Goal: Task Accomplishment & Management: Manage account settings

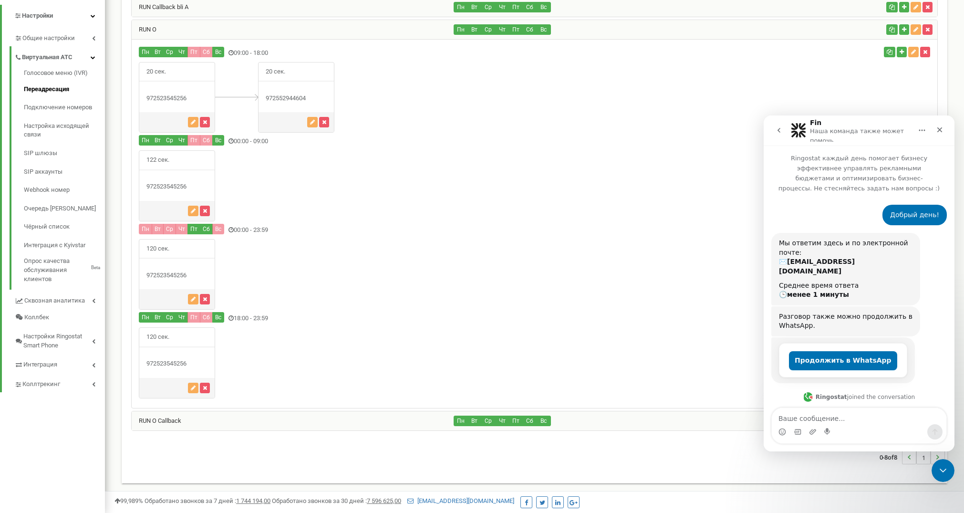
scroll to position [1316, 0]
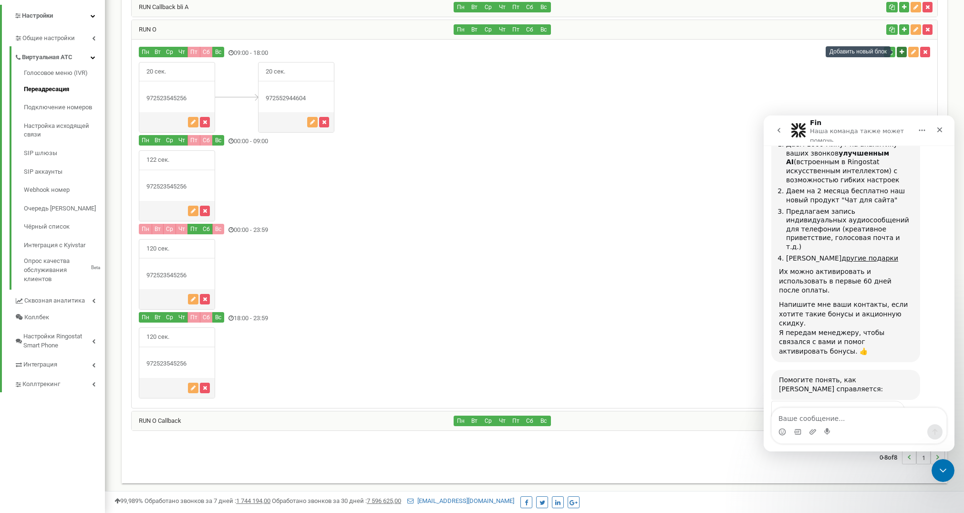
click at [902, 50] on icon "button" at bounding box center [901, 52] width 4 height 6
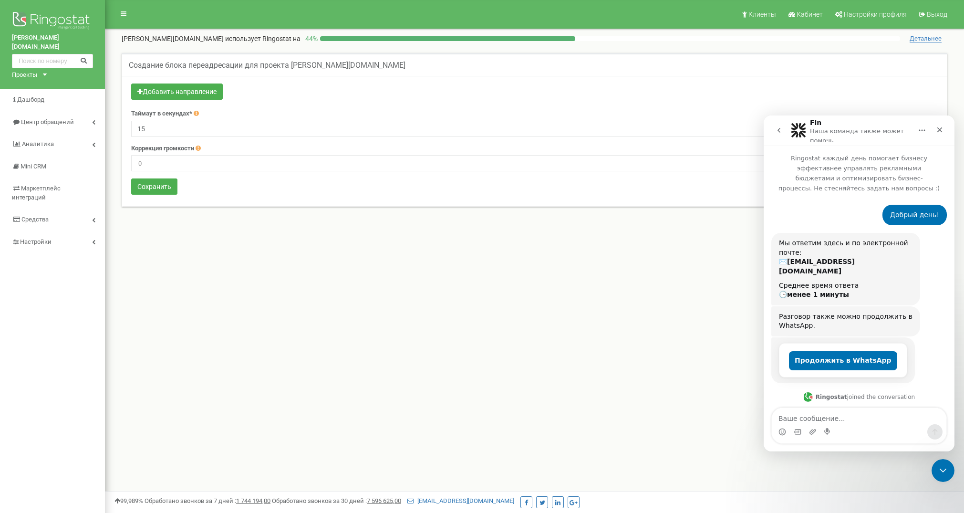
scroll to position [1316, 0]
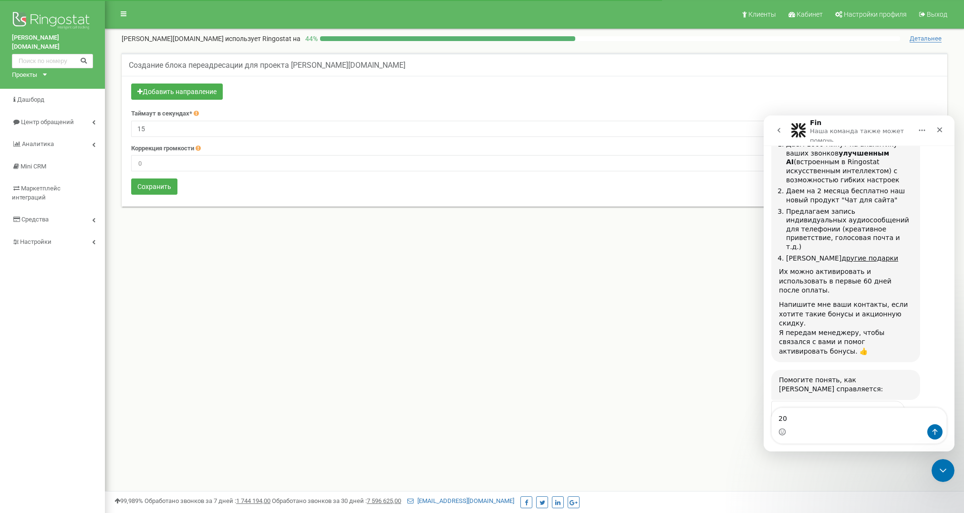
type textarea "20"
click at [174, 106] on form "Добавить направление Таймаут в секундах* 15 Коррекция громкости -9 Сохранить" at bounding box center [534, 139] width 806 height 113
click at [169, 131] on input "15" at bounding box center [534, 129] width 806 height 16
type input "20"
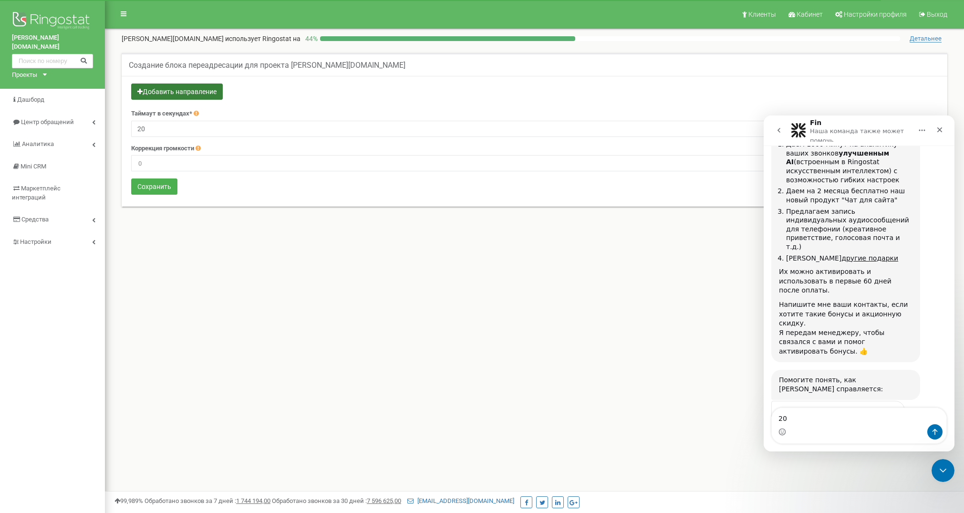
click at [166, 89] on button "Добавить направление" at bounding box center [177, 91] width 92 height 16
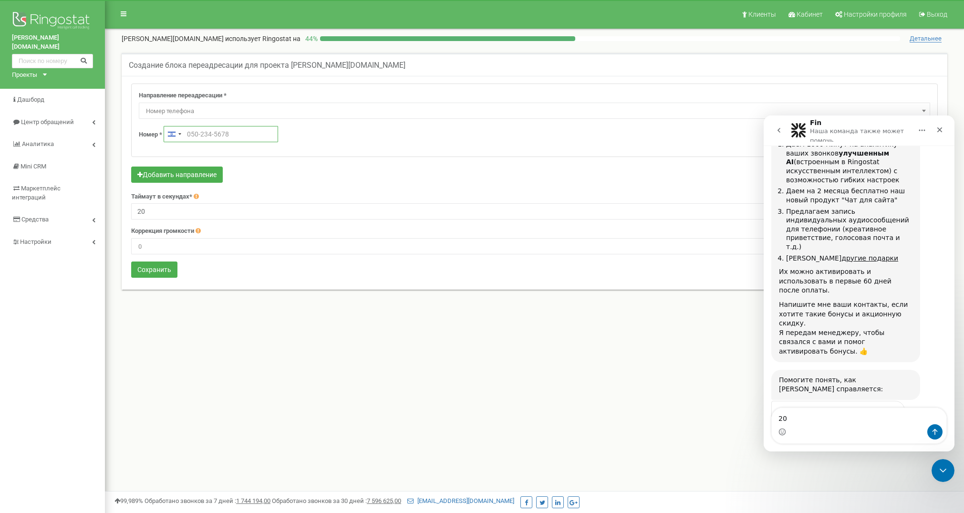
click at [230, 135] on input "text" at bounding box center [221, 134] width 114 height 16
type input "+972 50-899-7172"
click at [154, 274] on button "Сохранить" at bounding box center [154, 269] width 46 height 16
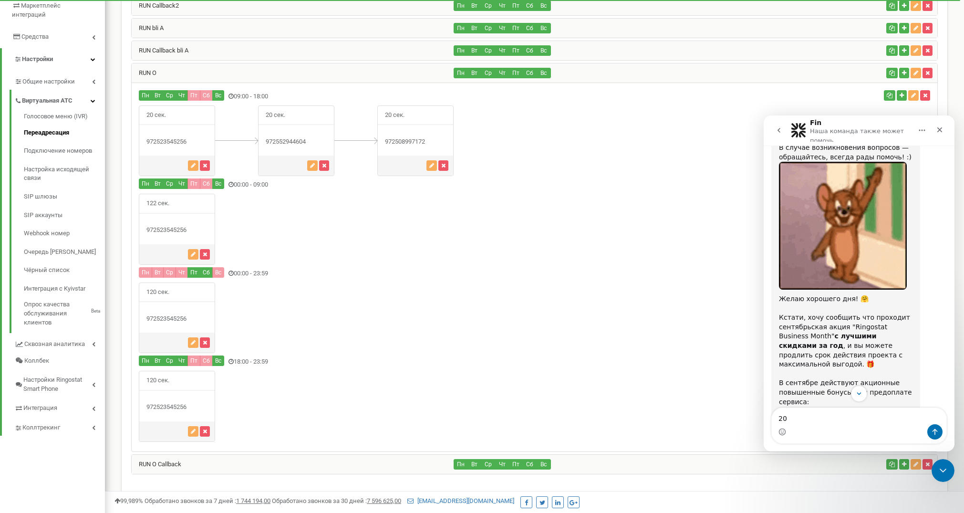
scroll to position [845, 0]
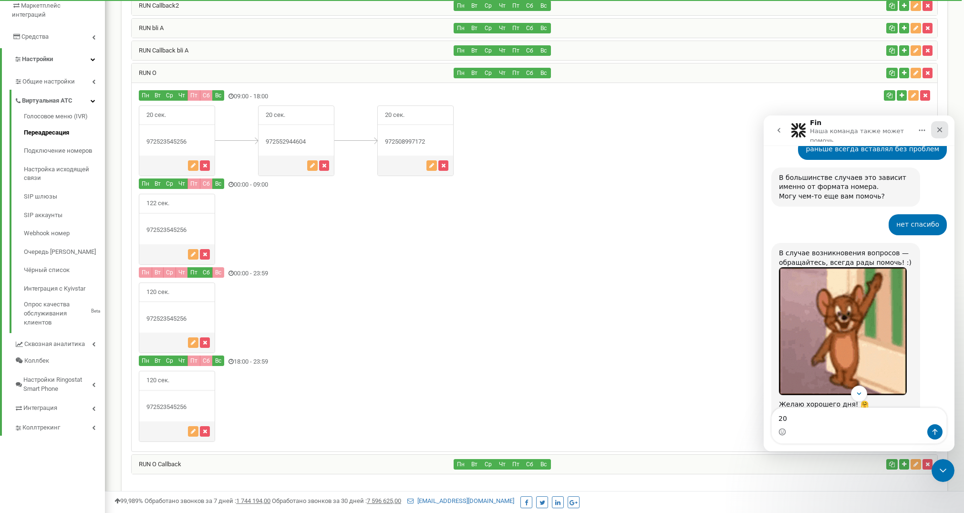
click at [939, 128] on icon "Закрыть" at bounding box center [940, 130] width 8 height 8
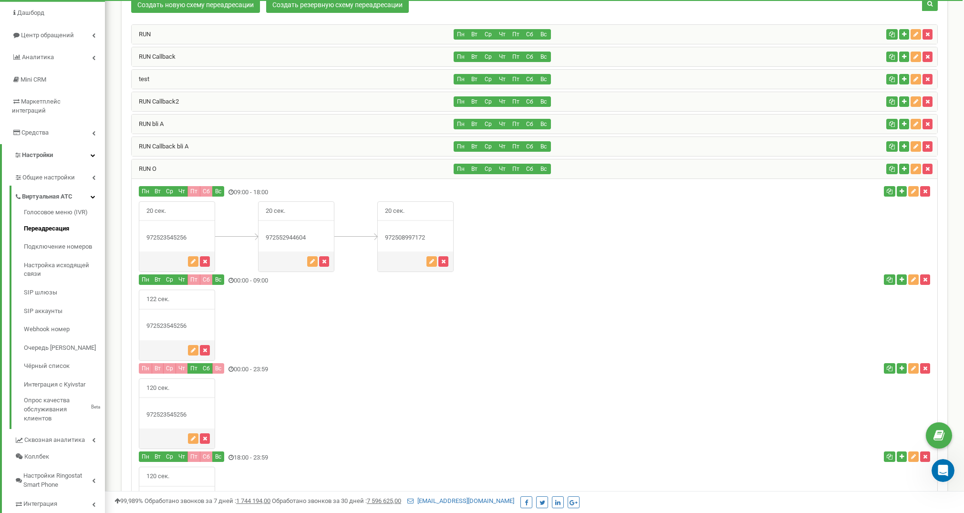
scroll to position [89, 0]
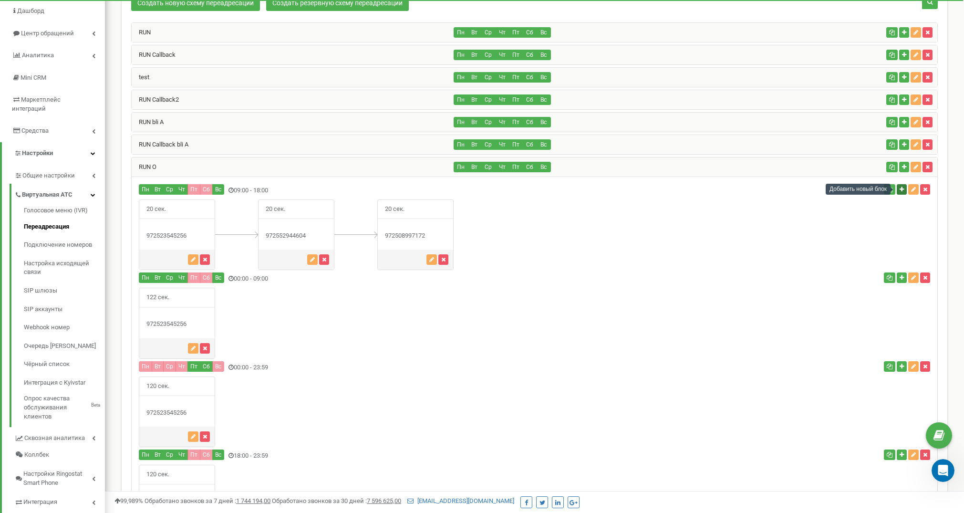
click at [900, 189] on icon "button" at bounding box center [901, 189] width 4 height 6
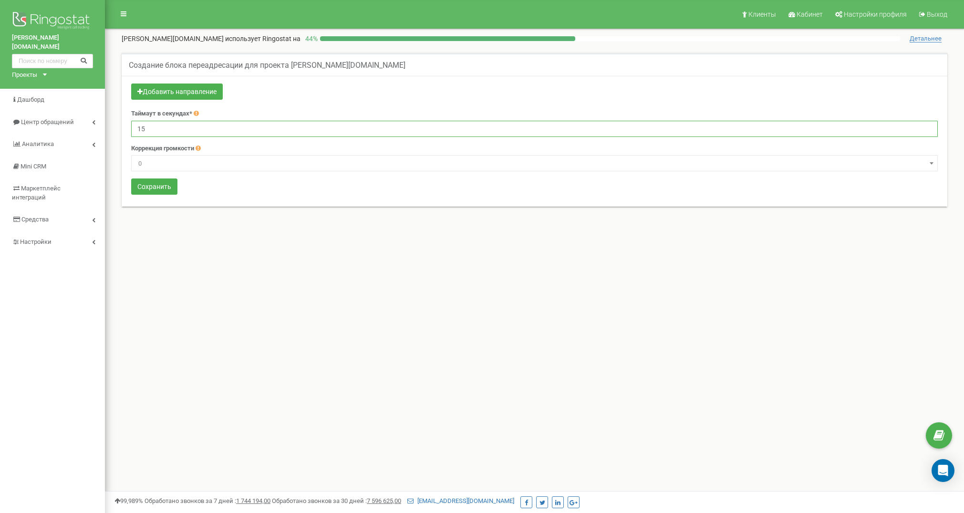
click at [164, 134] on input "15" at bounding box center [534, 129] width 806 height 16
type input "120"
click at [208, 89] on button "Добавить направление" at bounding box center [177, 91] width 92 height 16
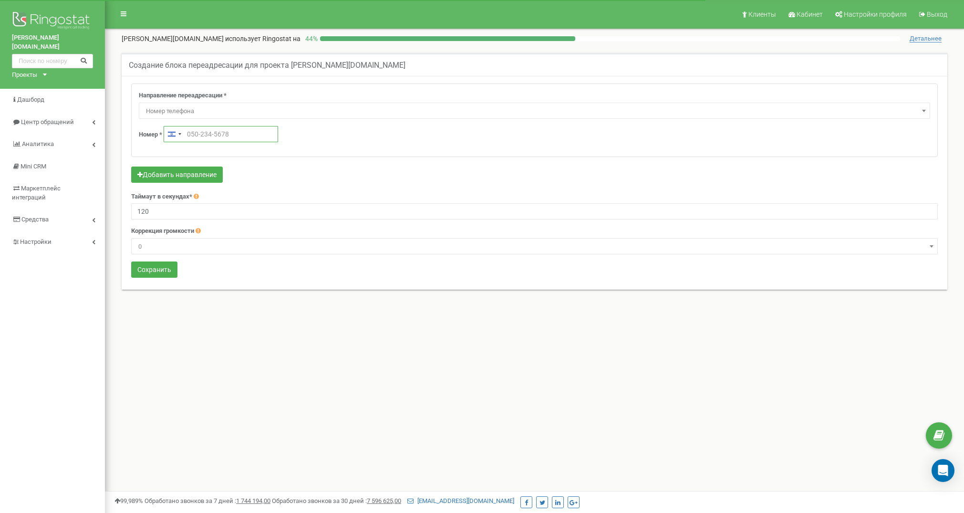
click at [196, 133] on input "text" at bounding box center [221, 134] width 114 height 16
type input "+972 50-744-6060"
click at [144, 267] on button "Сохранить" at bounding box center [154, 269] width 46 height 16
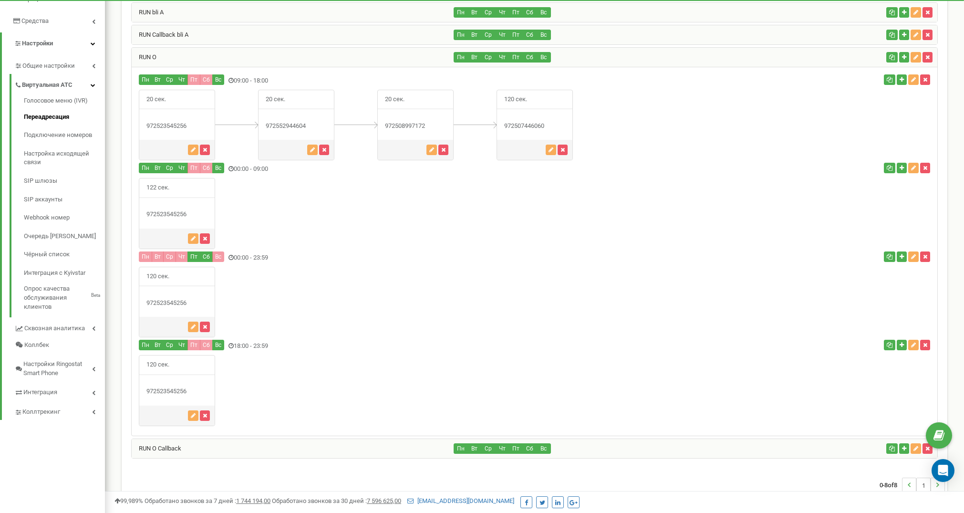
scroll to position [197, 0]
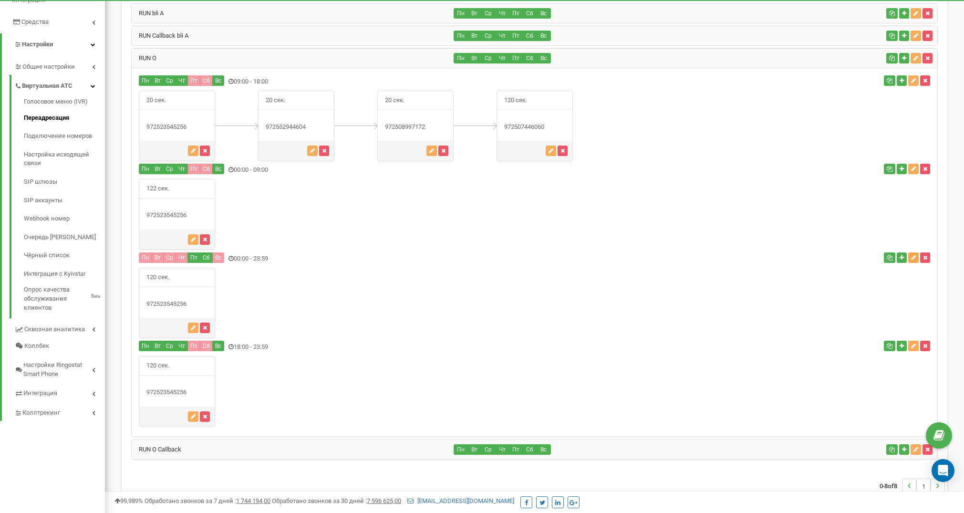
click at [915, 256] on icon "button" at bounding box center [913, 258] width 5 height 6
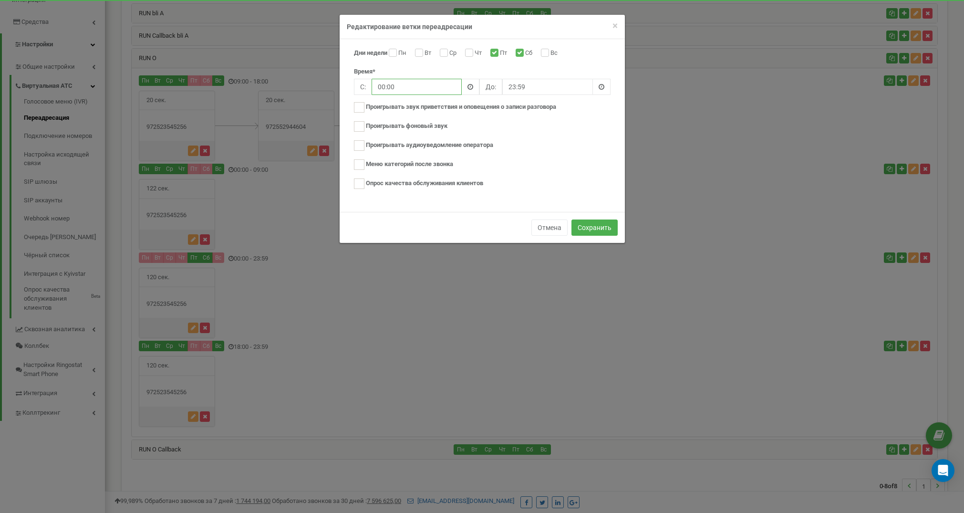
click at [397, 84] on input "00:00" at bounding box center [416, 87] width 91 height 16
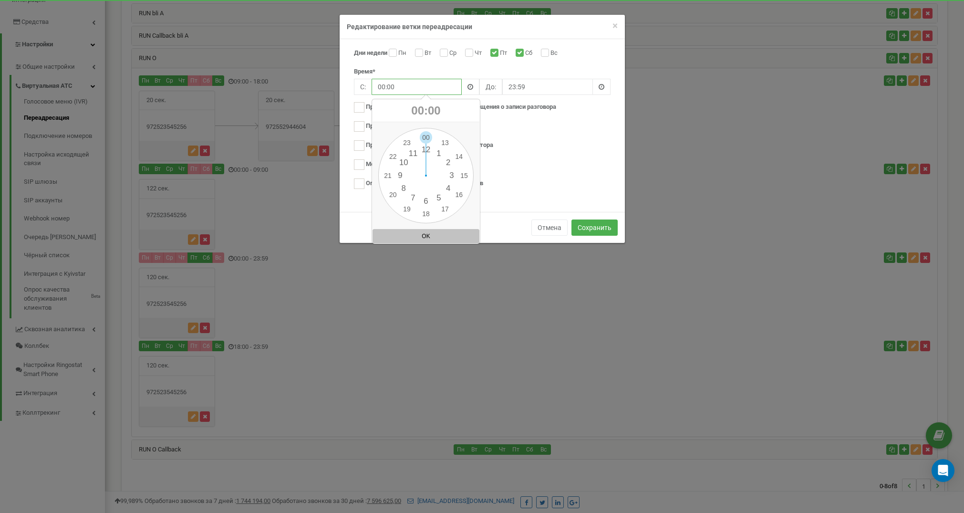
drag, startPoint x: 384, startPoint y: 84, endPoint x: 370, endPoint y: 85, distance: 14.8
click at [370, 85] on div "С: 00:00 До: 23:59" at bounding box center [482, 87] width 257 height 16
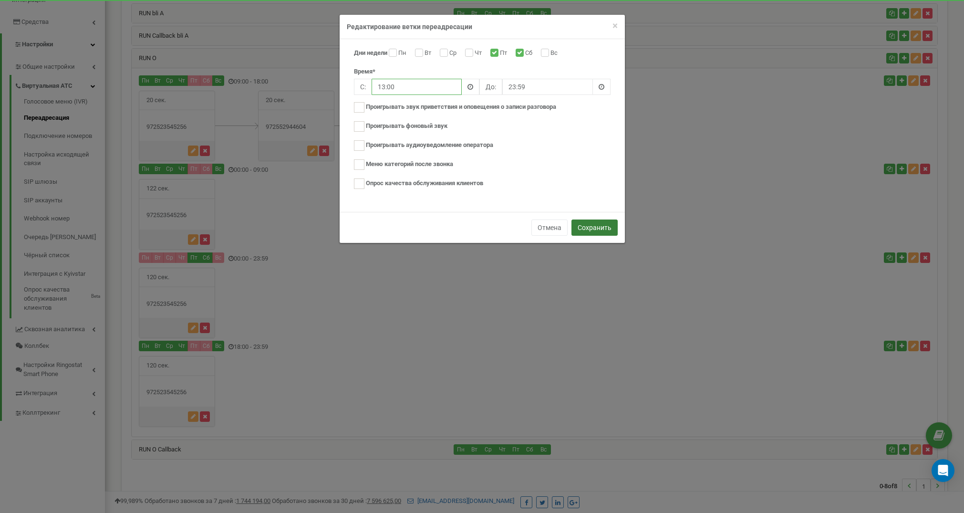
type input "13:00"
click at [589, 223] on button "Сохранить" at bounding box center [594, 227] width 46 height 16
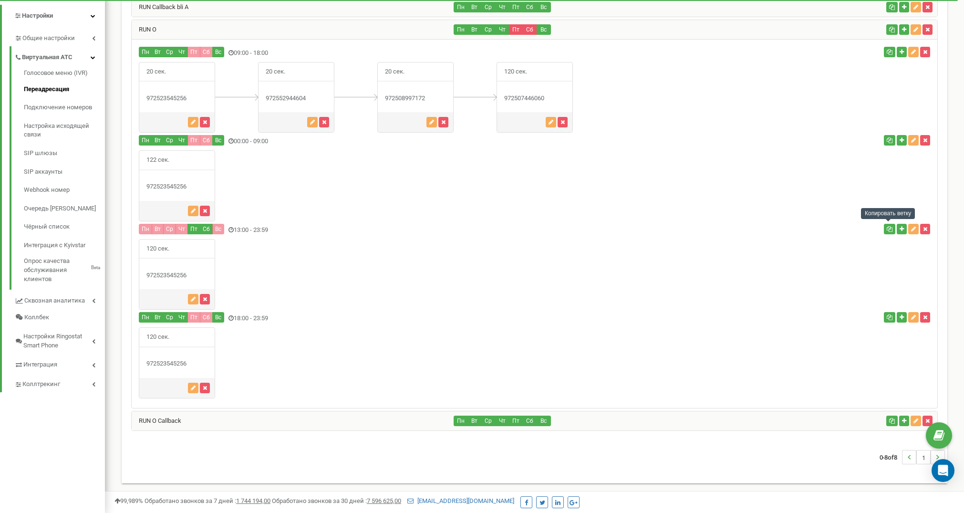
click at [885, 229] on button "button" at bounding box center [889, 229] width 11 height 10
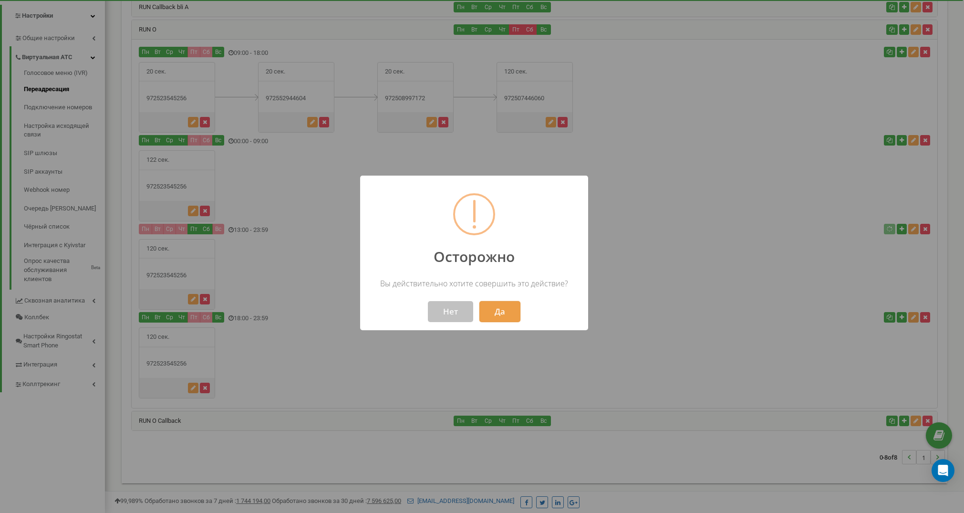
click at [497, 313] on button "Да" at bounding box center [499, 311] width 41 height 21
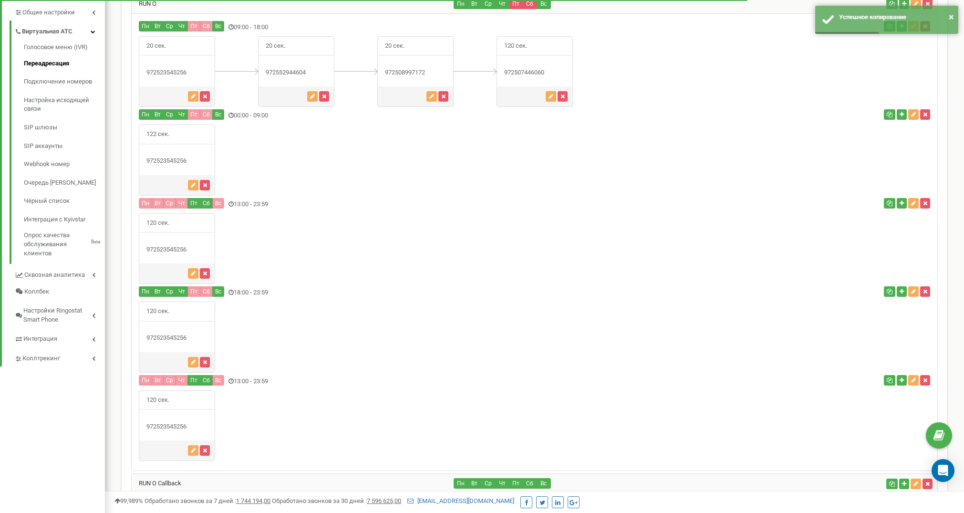
scroll to position [253, 0]
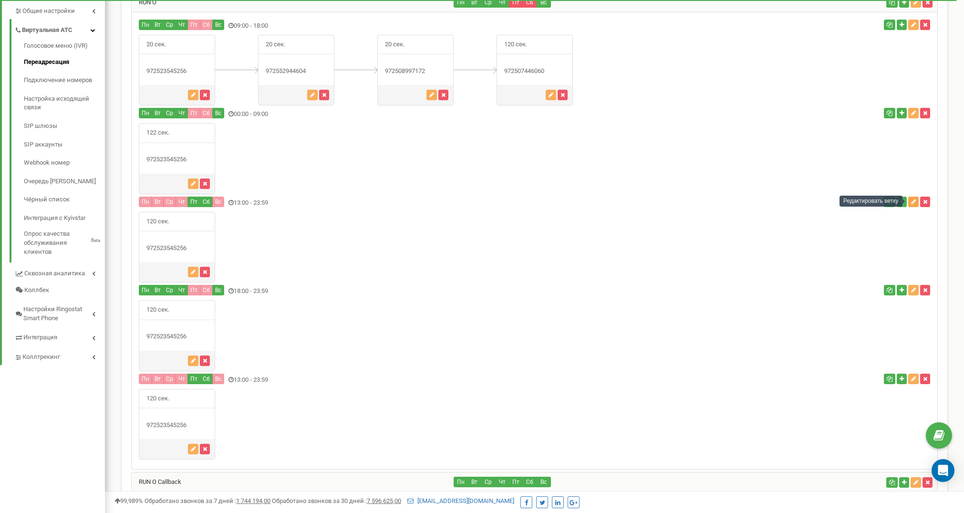
click at [914, 201] on icon "button" at bounding box center [913, 202] width 5 height 6
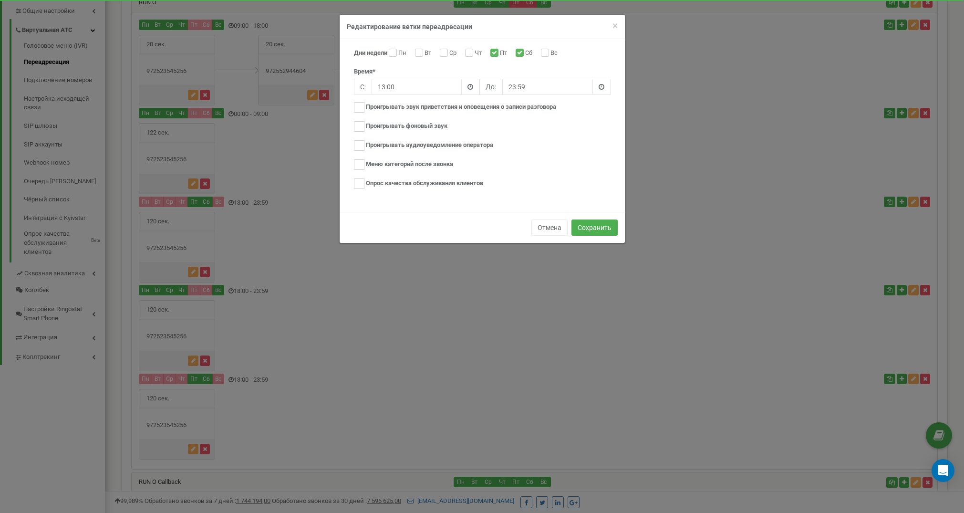
click at [522, 51] on input "Сб" at bounding box center [518, 54] width 6 height 6
checkbox input "false"
click at [595, 223] on button "Сохранить" at bounding box center [594, 227] width 46 height 16
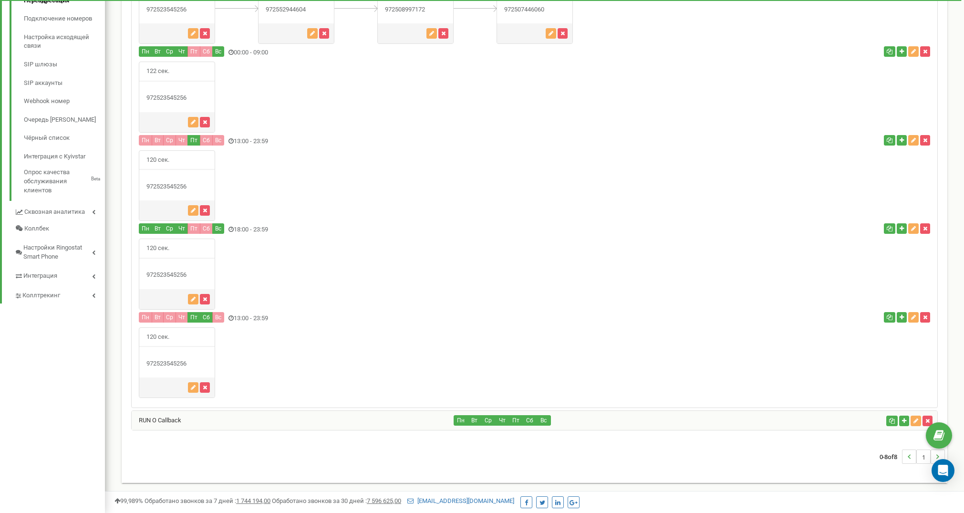
scroll to position [314, 0]
click at [912, 315] on icon "button" at bounding box center [913, 318] width 5 height 6
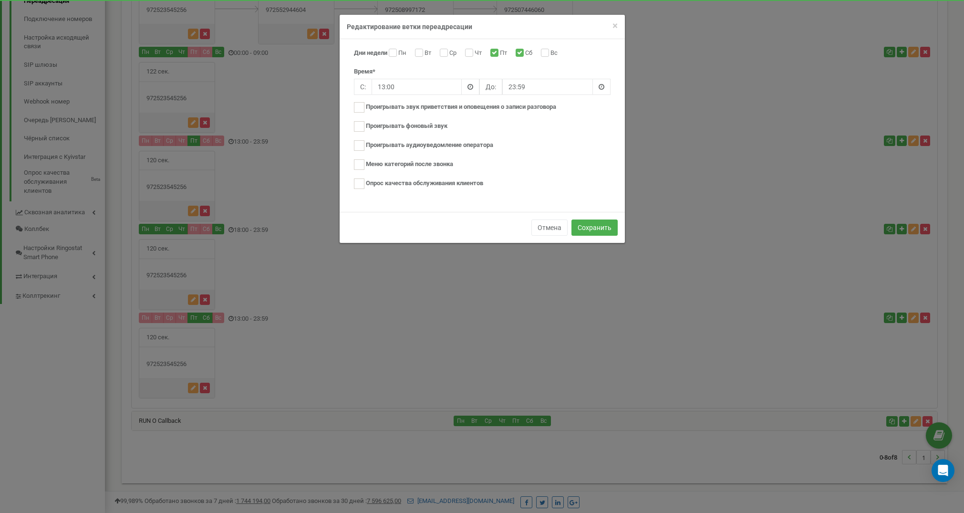
click at [493, 51] on input "Пт" at bounding box center [493, 54] width 6 height 6
checkbox input "false"
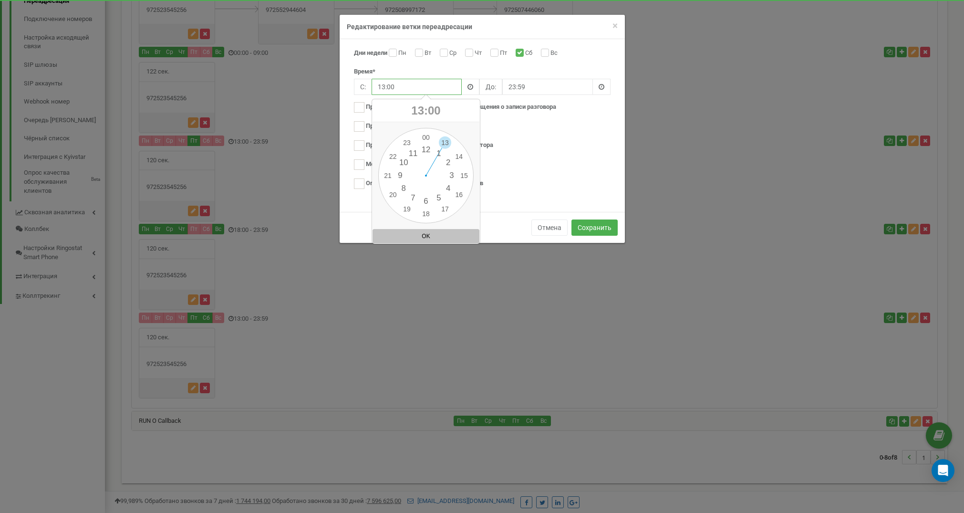
drag, startPoint x: 383, startPoint y: 86, endPoint x: 360, endPoint y: 85, distance: 22.9
click at [360, 85] on div "С: 13:00 До: 23:59" at bounding box center [482, 87] width 257 height 16
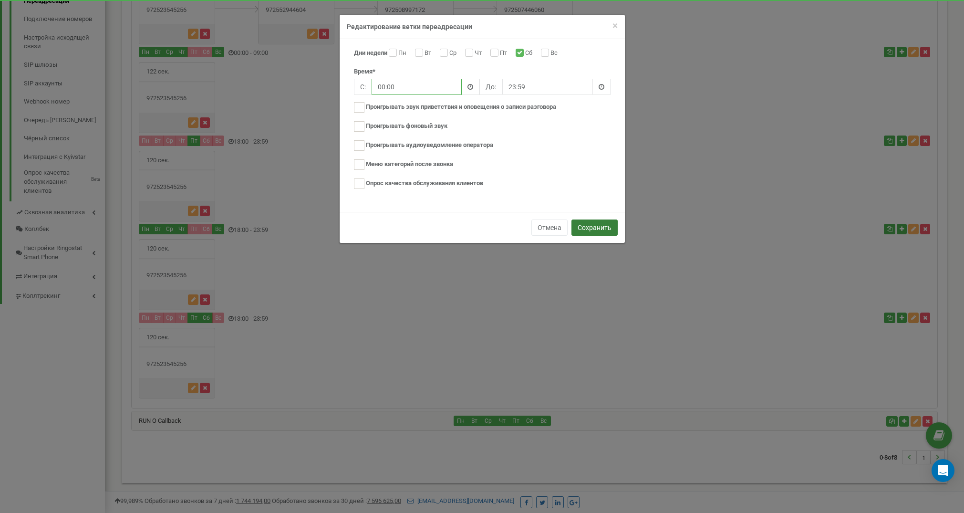
type input "00:00"
click at [598, 224] on button "Сохранить" at bounding box center [594, 227] width 46 height 16
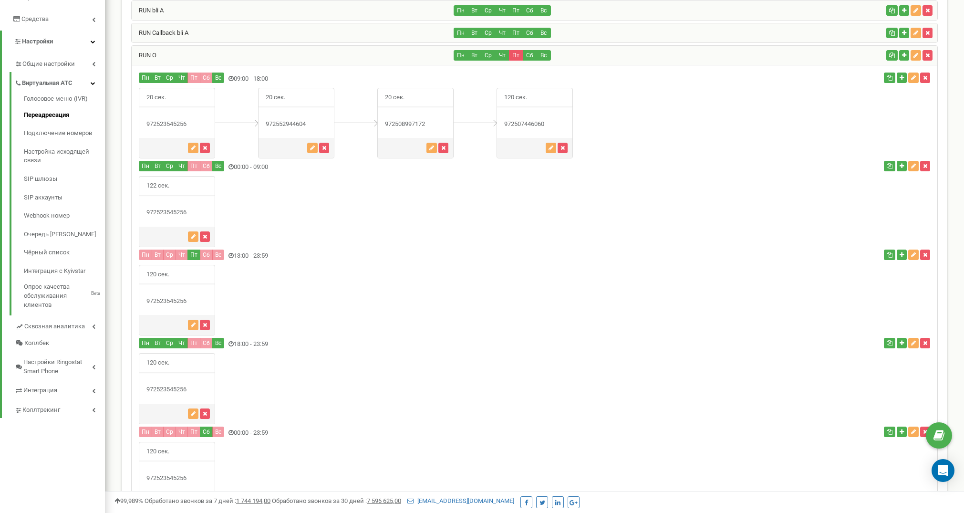
scroll to position [199, 0]
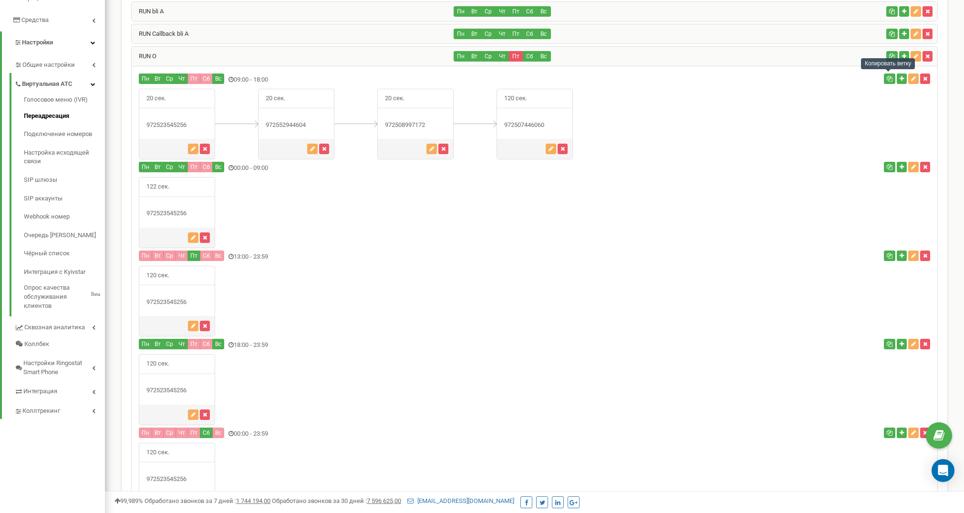
click at [888, 76] on icon "button" at bounding box center [889, 79] width 6 height 6
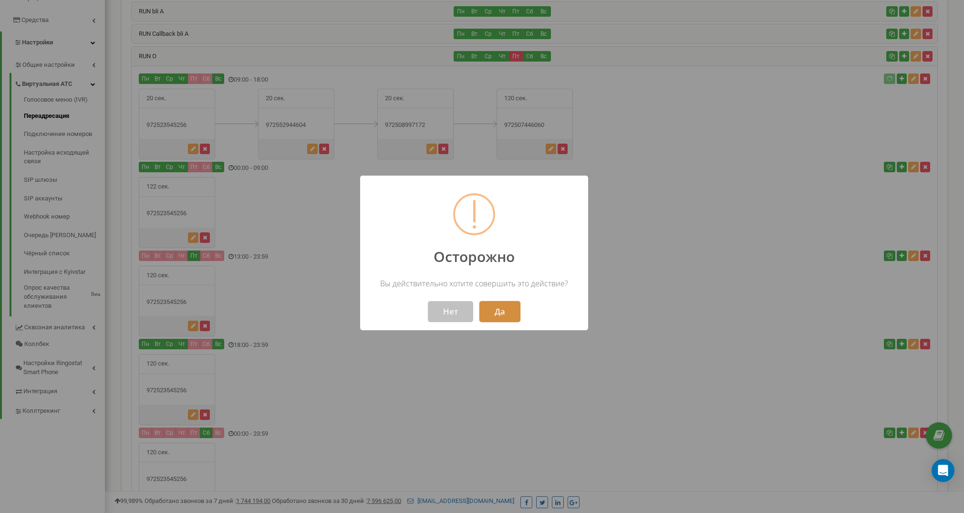
click at [491, 311] on button "Да" at bounding box center [499, 311] width 41 height 21
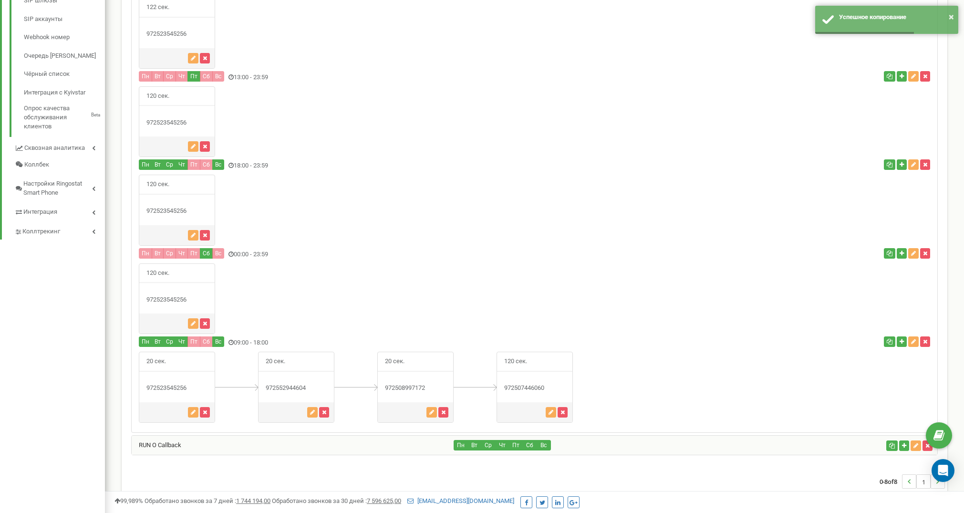
scroll to position [382, 0]
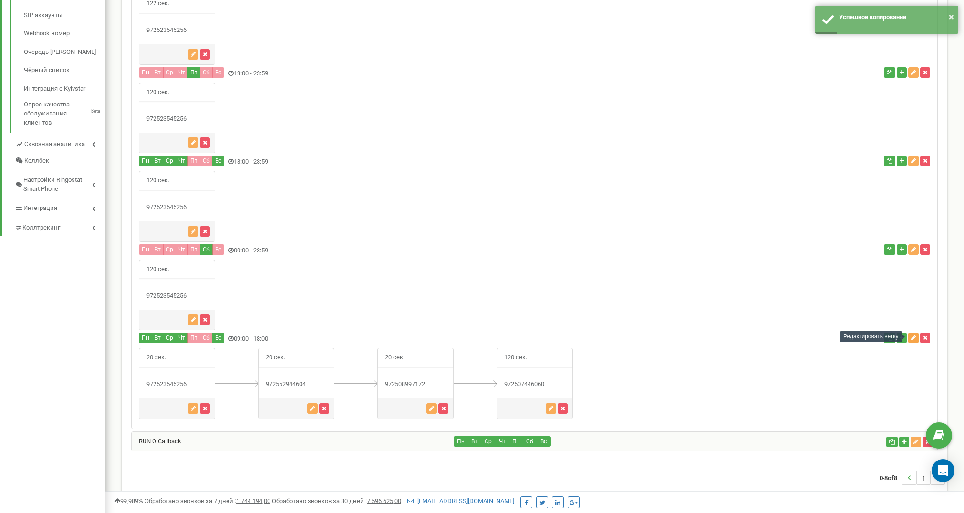
click at [913, 336] on icon "button" at bounding box center [913, 338] width 5 height 6
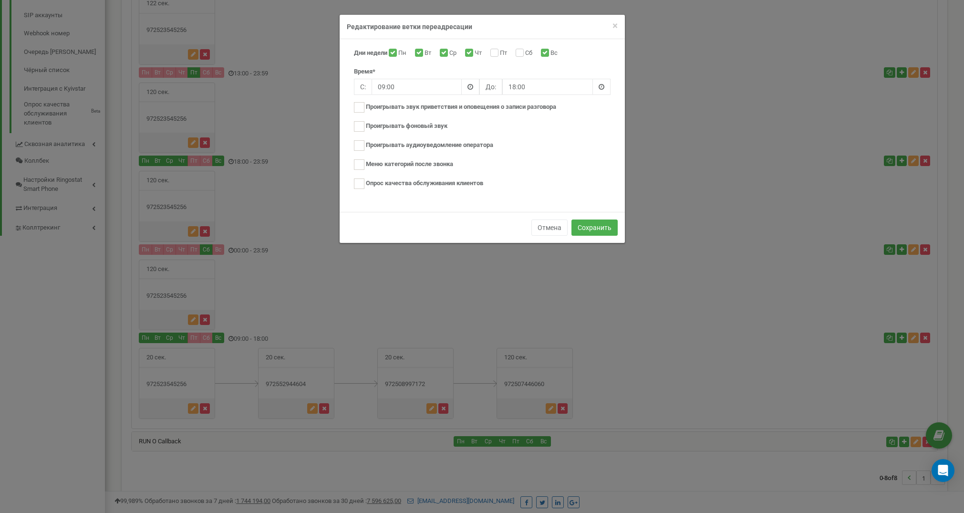
drag, startPoint x: 547, startPoint y: 51, endPoint x: 526, endPoint y: 54, distance: 20.7
click at [547, 51] on input "Вс" at bounding box center [544, 54] width 6 height 6
checkbox input "false"
click at [494, 52] on input "Пт" at bounding box center [493, 54] width 6 height 6
checkbox input "true"
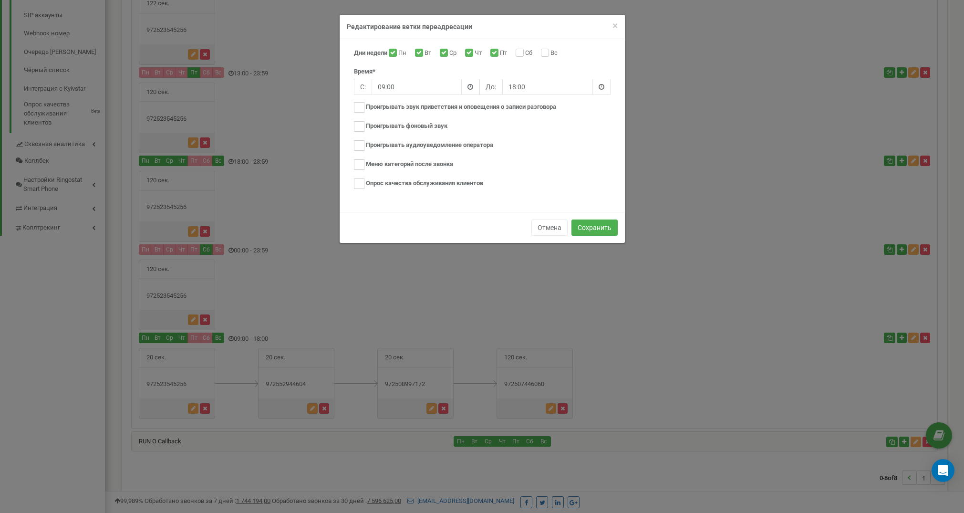
click at [474, 51] on label "Чт" at bounding box center [479, 54] width 10 height 10
click at [471, 51] on input "Чт" at bounding box center [468, 54] width 6 height 6
checkbox input "false"
click at [449, 51] on label "Ср" at bounding box center [454, 54] width 10 height 10
click at [446, 51] on input "Ср" at bounding box center [443, 54] width 6 height 6
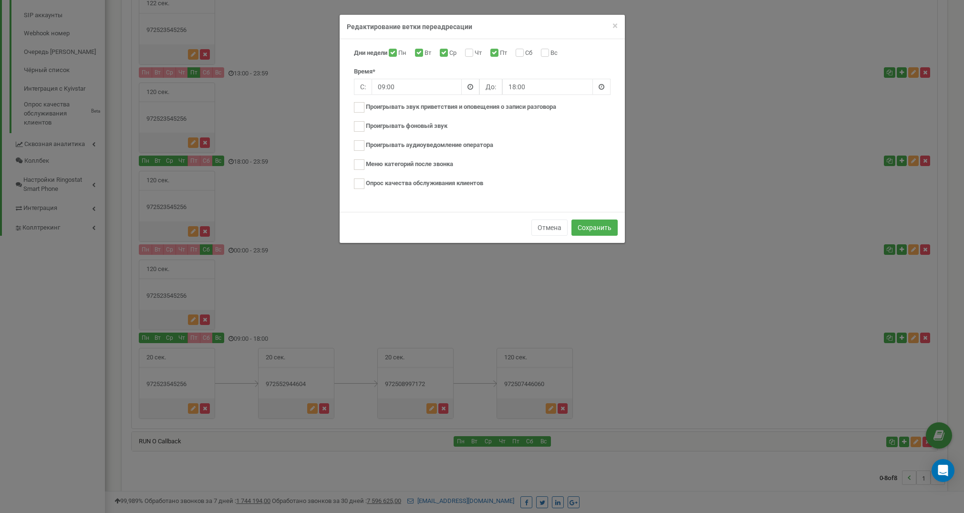
checkbox input "false"
drag, startPoint x: 422, startPoint y: 53, endPoint x: 413, endPoint y: 53, distance: 8.6
click at [424, 53] on label "Вт" at bounding box center [428, 54] width 9 height 10
click at [421, 53] on input "Вт" at bounding box center [418, 54] width 6 height 6
checkbox input "false"
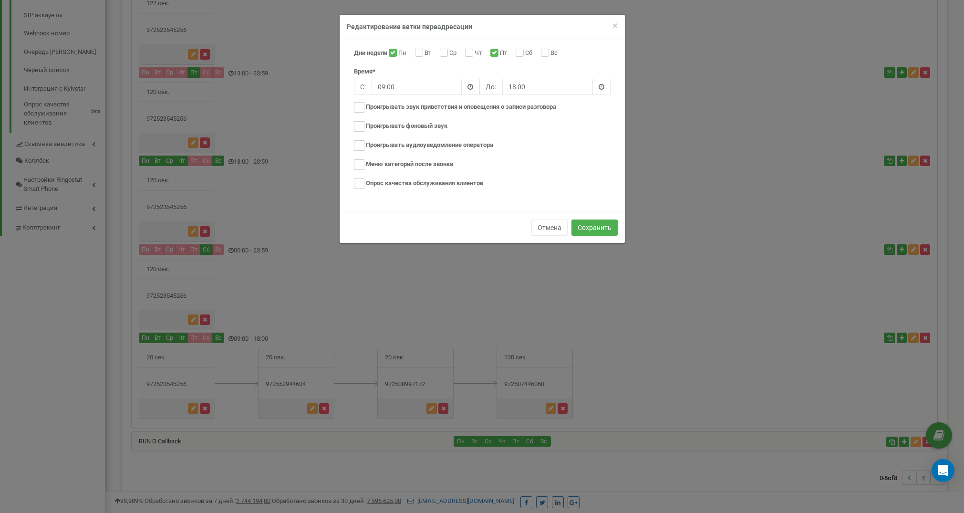
click at [391, 52] on input "Пн" at bounding box center [392, 54] width 6 height 6
checkbox input "false"
click at [530, 84] on input "18:00" at bounding box center [547, 87] width 91 height 16
drag, startPoint x: 514, startPoint y: 84, endPoint x: 508, endPoint y: 108, distance: 24.5
click at [514, 84] on input "18:00" at bounding box center [547, 87] width 91 height 16
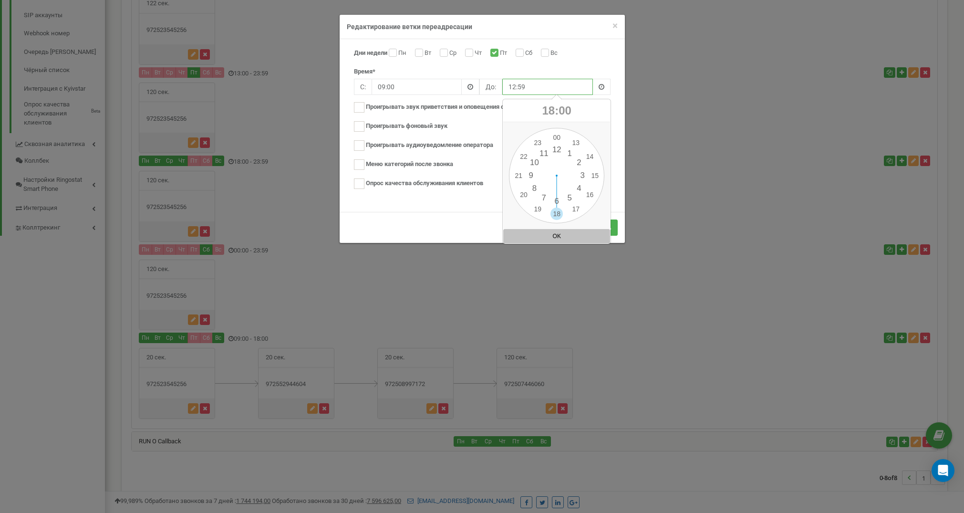
type input "12:59"
click at [417, 218] on div "Отмена Сохранить" at bounding box center [482, 227] width 285 height 31
click at [598, 224] on button "Сохранить" at bounding box center [594, 227] width 46 height 16
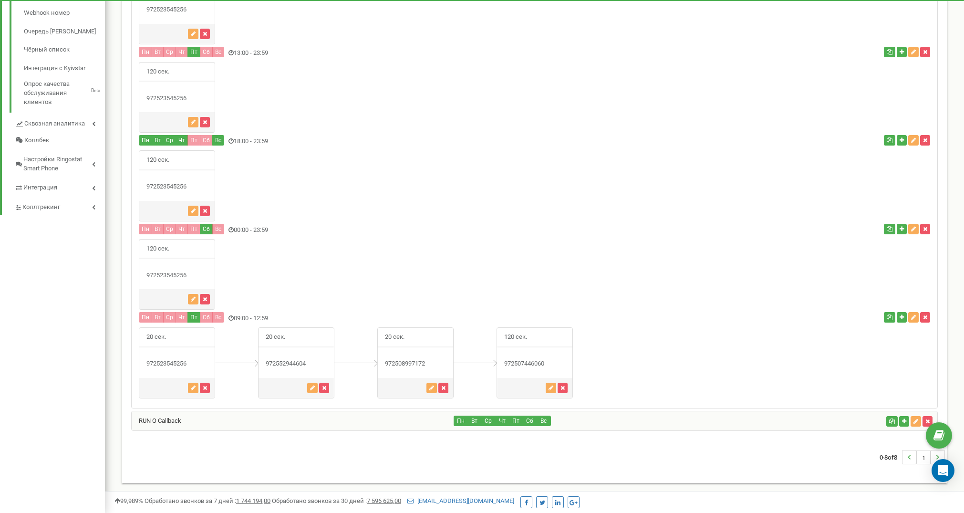
scroll to position [402, 0]
click at [886, 229] on icon "button" at bounding box center [889, 229] width 6 height 6
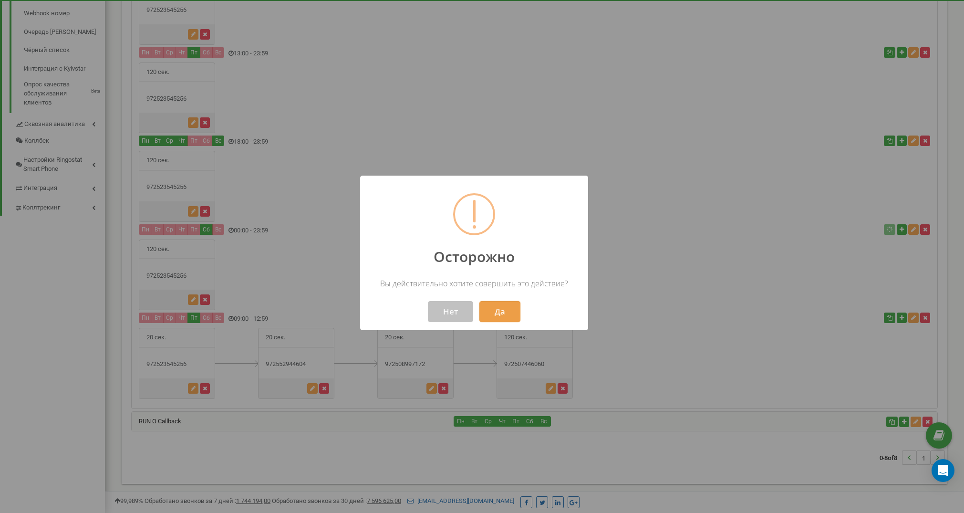
click at [505, 311] on button "Да" at bounding box center [499, 311] width 41 height 21
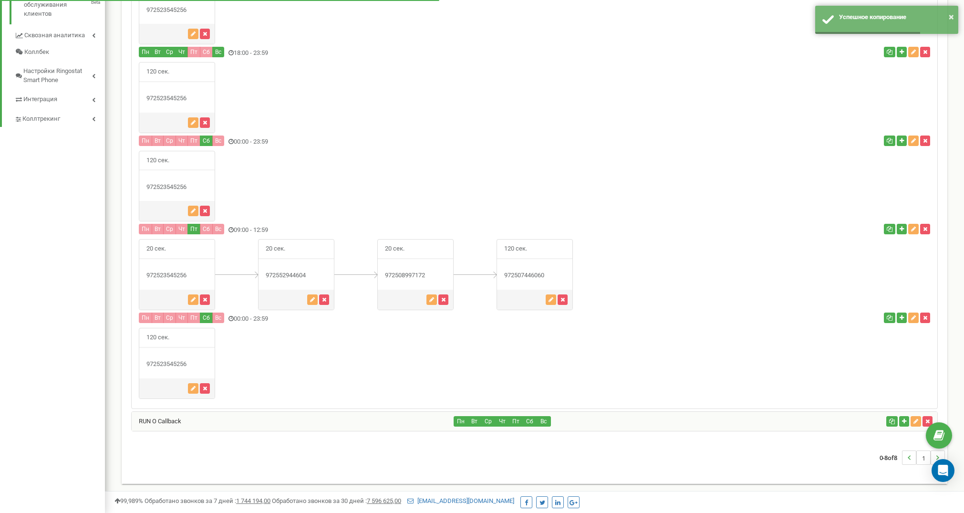
scroll to position [491, 0]
drag, startPoint x: 910, startPoint y: 316, endPoint x: 907, endPoint y: 320, distance: 5.3
click at [911, 316] on icon "button" at bounding box center [913, 318] width 5 height 6
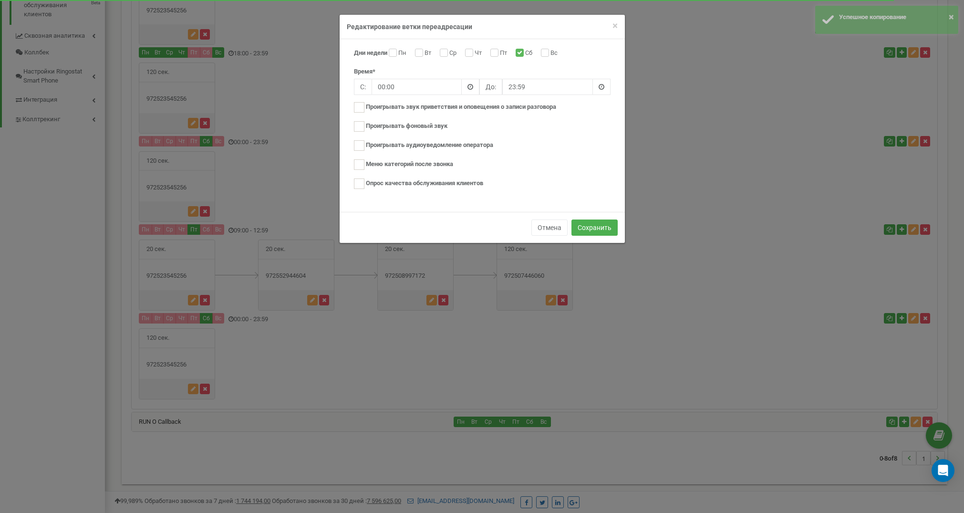
click at [522, 51] on input "Сб" at bounding box center [518, 54] width 6 height 6
checkbox input "false"
click at [500, 52] on label "Пт" at bounding box center [505, 54] width 10 height 10
click at [496, 52] on input "Пт" at bounding box center [493, 54] width 6 height 6
checkbox input "true"
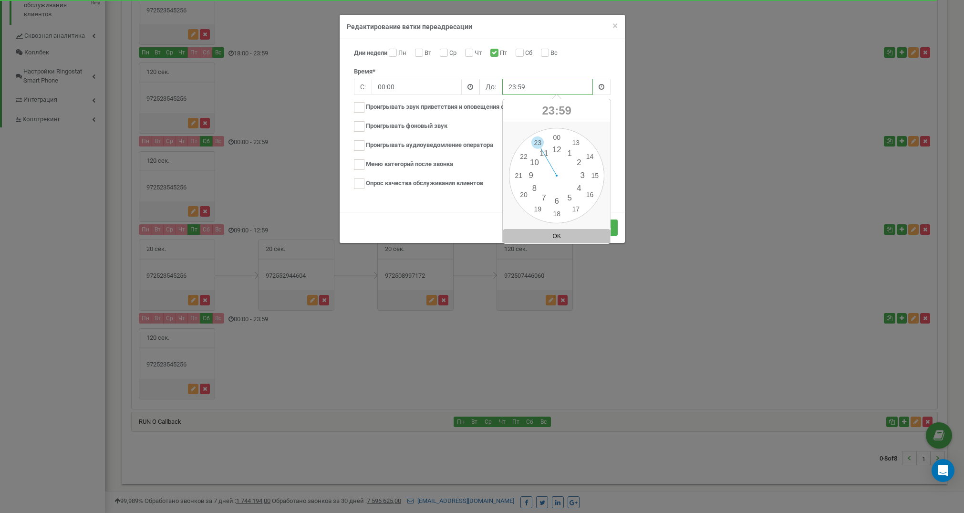
drag, startPoint x: 513, startPoint y: 86, endPoint x: 490, endPoint y: 87, distance: 22.9
click at [490, 87] on div "С: 00:00 До: 23:59" at bounding box center [482, 87] width 257 height 16
type input "08:59"
click at [592, 223] on button "Сохранить" at bounding box center [594, 227] width 46 height 16
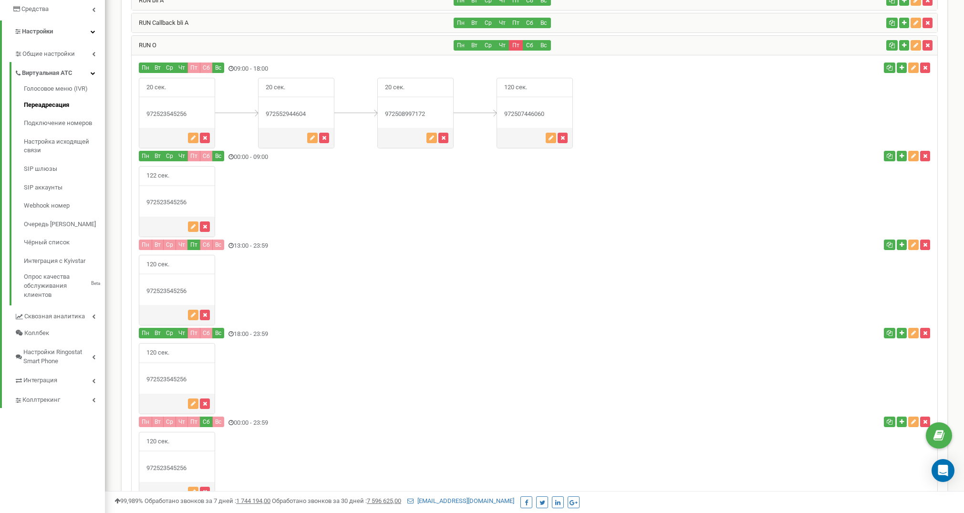
scroll to position [192, 0]
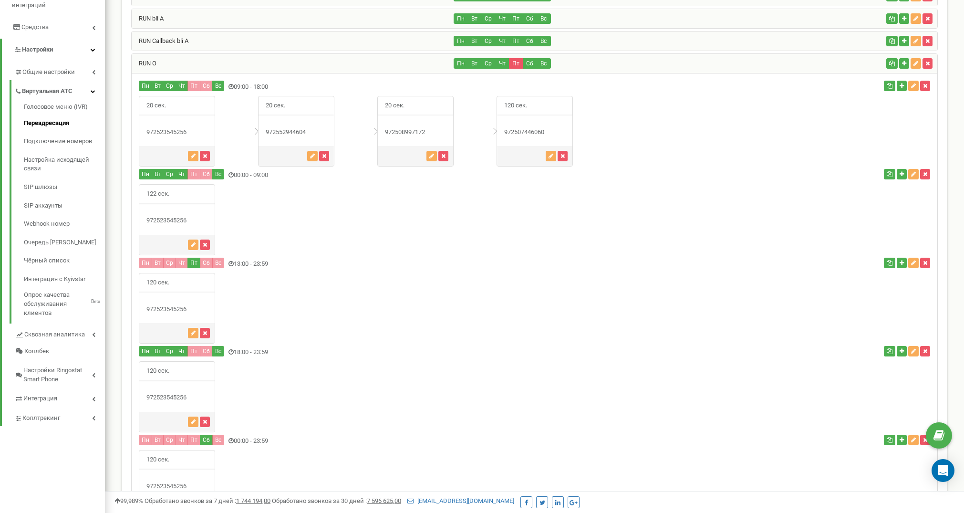
click at [721, 67] on div "Пн Вт Ср Чт Пт Сб Вс" at bounding box center [668, 63] width 428 height 10
click at [723, 63] on div "Пн Вт Ср Чт Пт Сб Вс" at bounding box center [668, 63] width 428 height 10
click at [322, 58] on div "RUN O" at bounding box center [293, 63] width 322 height 19
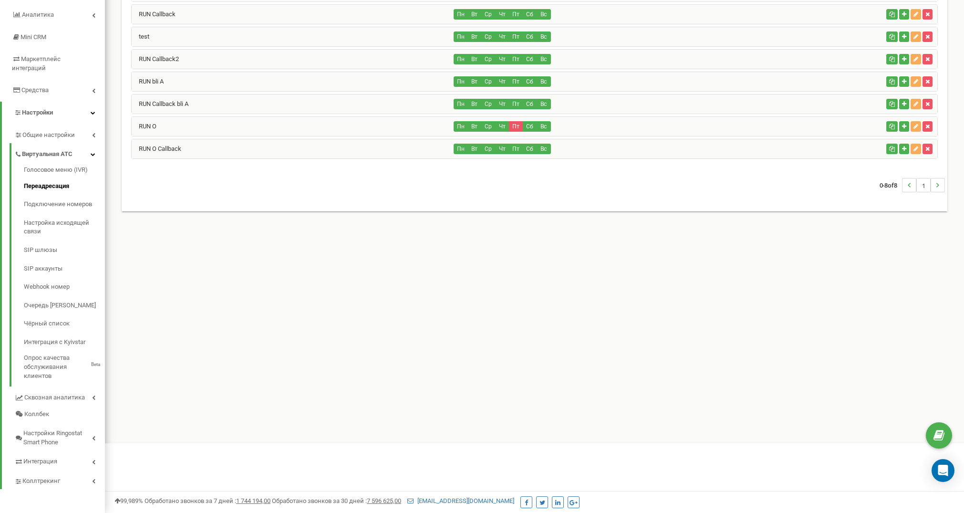
scroll to position [103, 0]
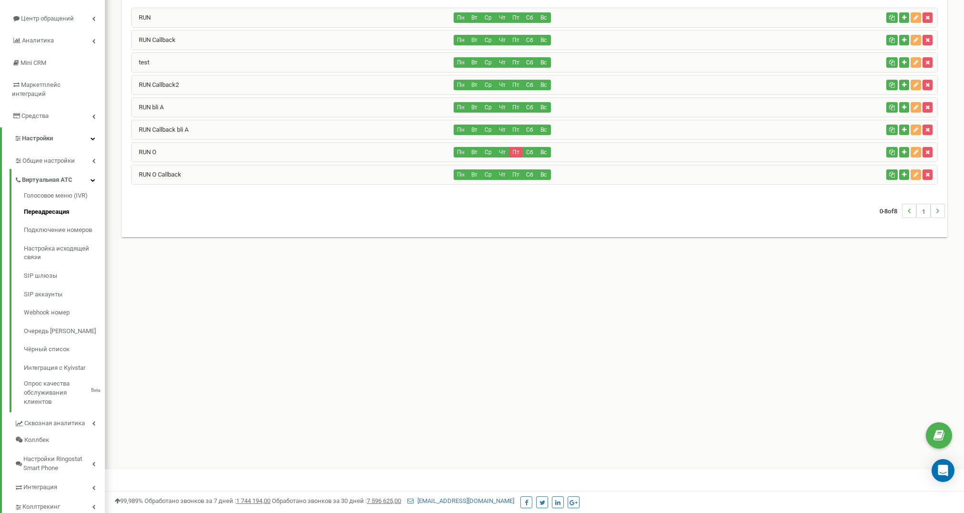
click at [314, 154] on div "RUN O" at bounding box center [293, 152] width 322 height 19
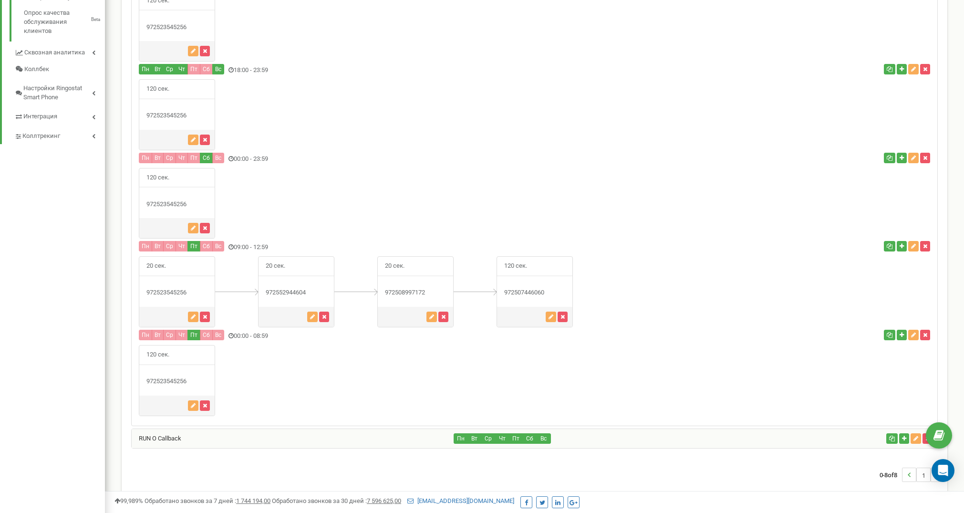
scroll to position [480, 0]
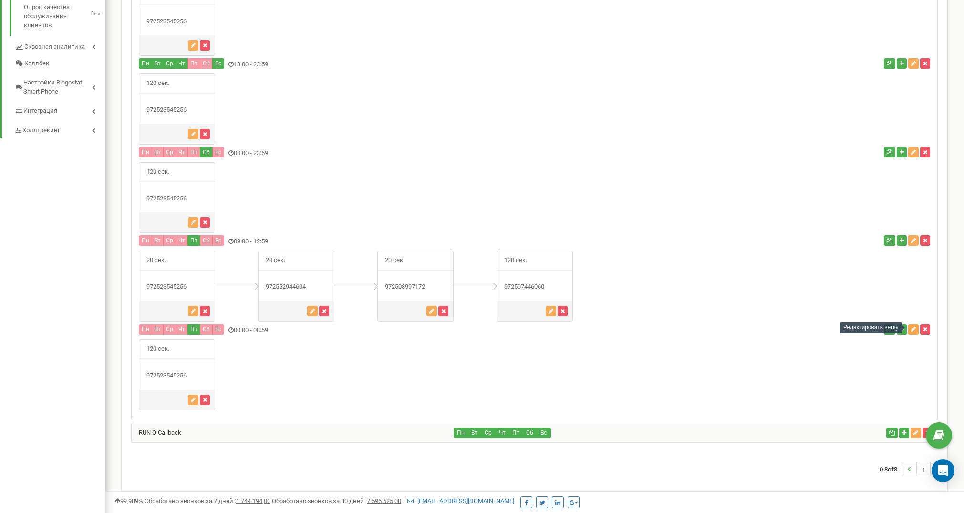
click at [911, 328] on icon "button" at bounding box center [913, 329] width 5 height 6
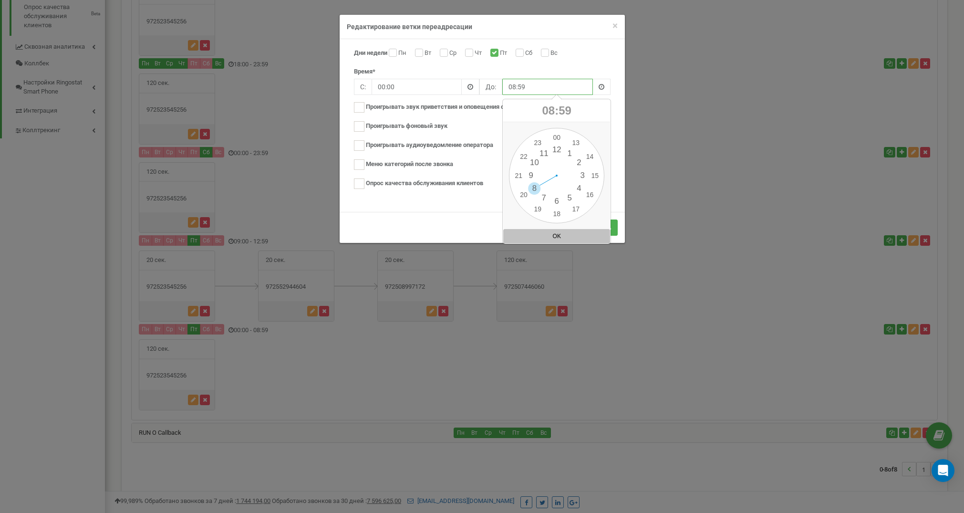
drag, startPoint x: 515, startPoint y: 84, endPoint x: 485, endPoint y: 86, distance: 30.1
click at [486, 86] on div "С: 00:00 До: 08:59" at bounding box center [482, 87] width 257 height 16
type input "09:00"
click at [594, 228] on button "Сохранить" at bounding box center [594, 227] width 46 height 16
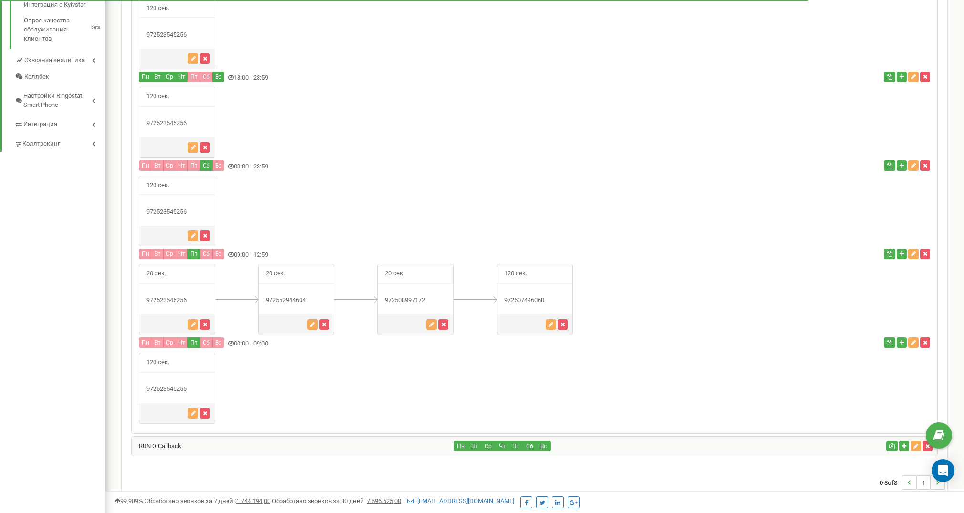
scroll to position [471, 0]
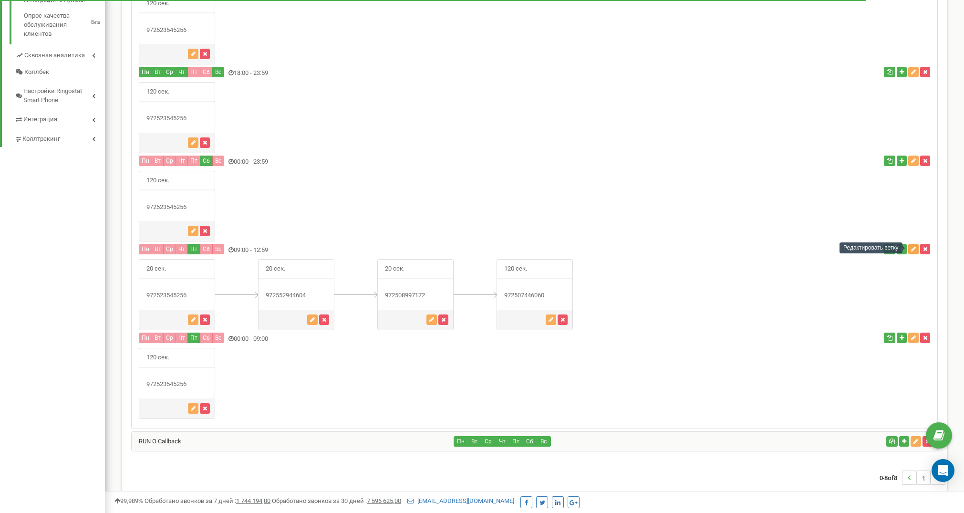
click at [911, 247] on icon "button" at bounding box center [913, 249] width 5 height 6
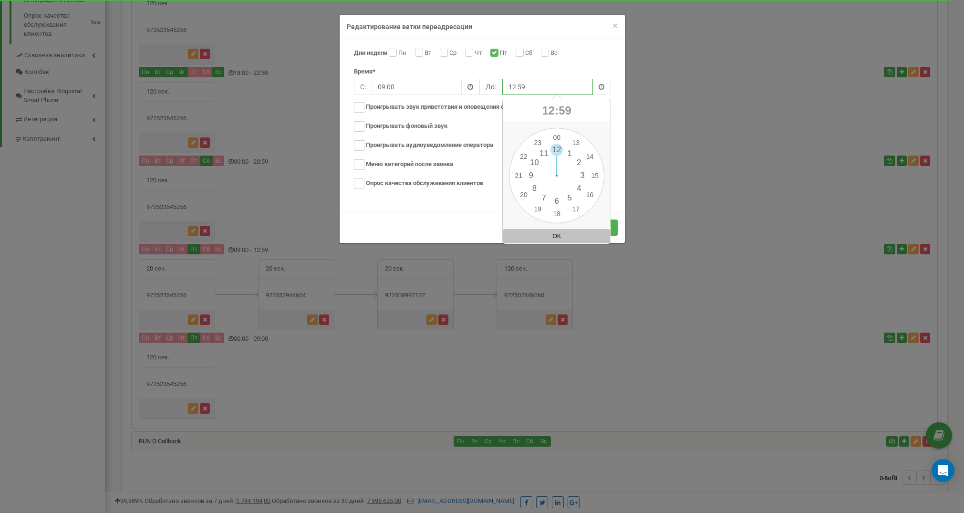
drag, startPoint x: 514, startPoint y: 85, endPoint x: 500, endPoint y: 86, distance: 14.8
click at [500, 86] on div "С: 09:00 До: 12:59" at bounding box center [482, 87] width 257 height 16
type input "13:00"
click at [589, 226] on button "Сохранить" at bounding box center [594, 227] width 46 height 16
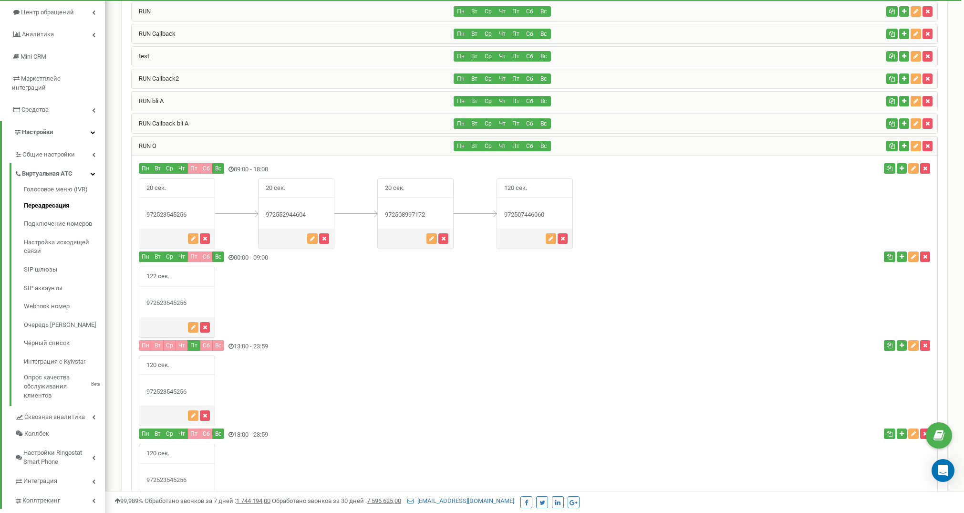
scroll to position [96, 0]
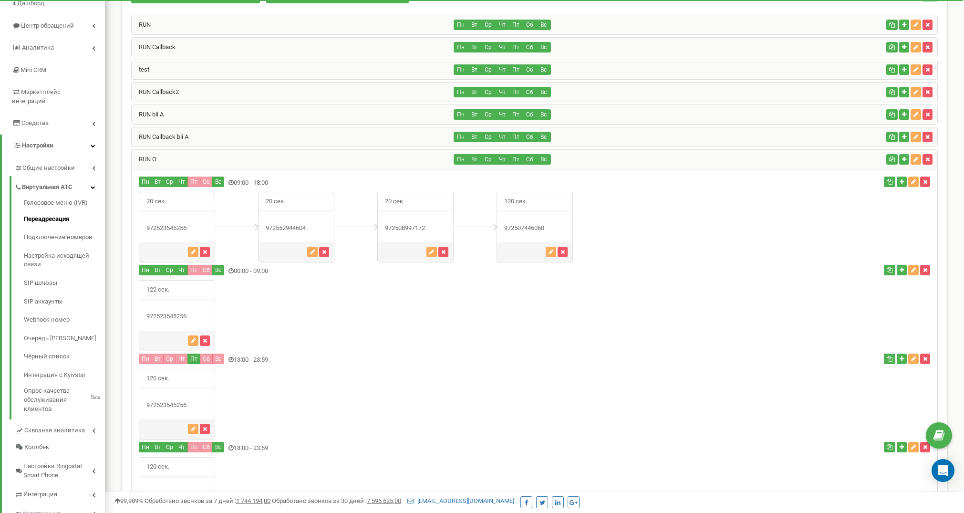
click at [890, 159] on icon "button" at bounding box center [892, 159] width 6 height 6
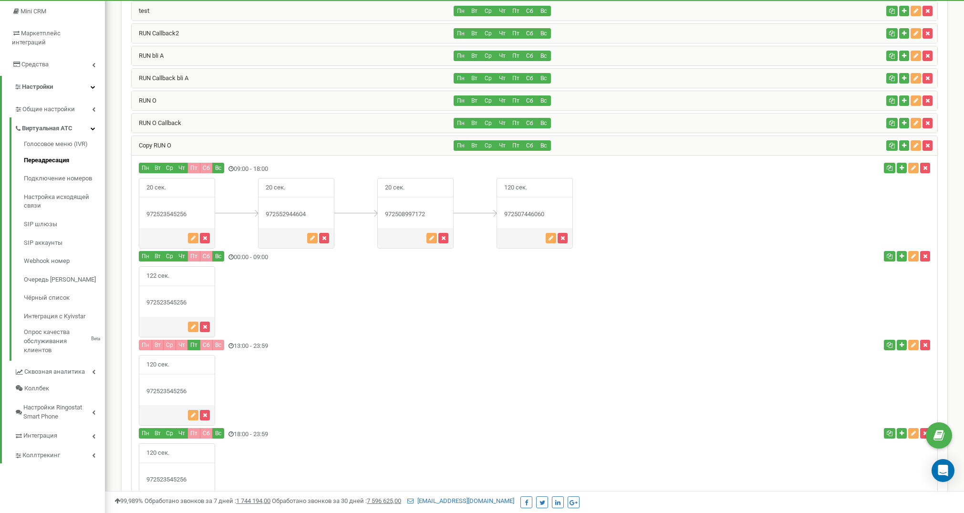
scroll to position [145, 0]
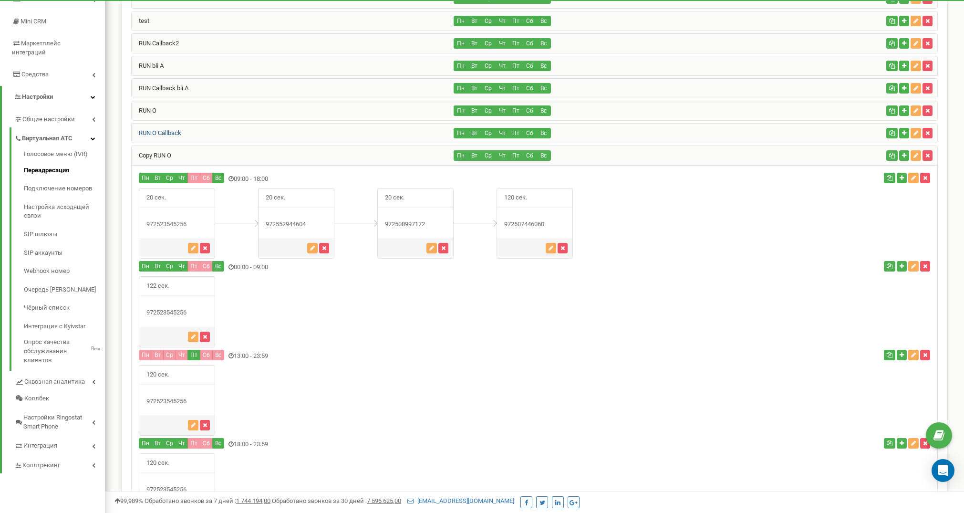
copy link "Callback"
drag, startPoint x: 184, startPoint y: 131, endPoint x: 159, endPoint y: 131, distance: 25.3
click at [159, 131] on div "RUN O Callback" at bounding box center [293, 132] width 322 height 19
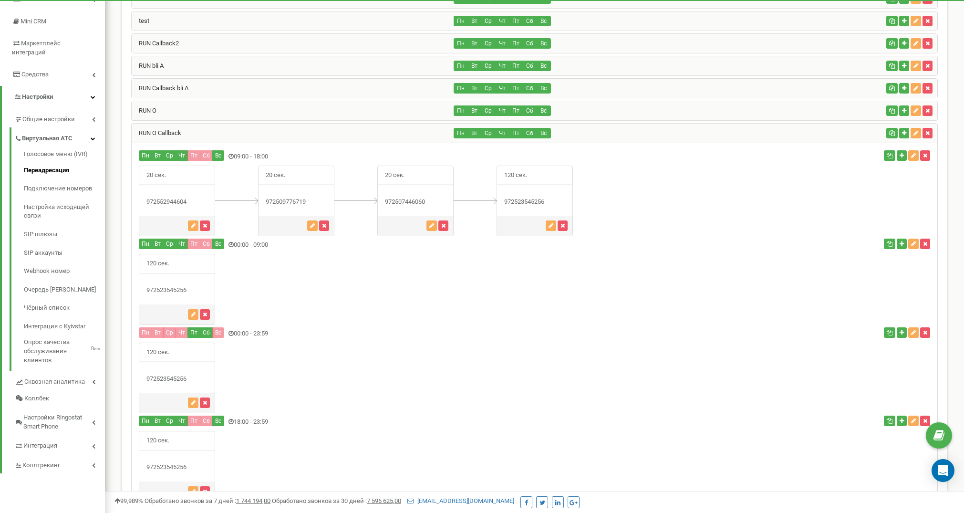
click at [241, 128] on div "RUN O Callback" at bounding box center [293, 132] width 322 height 19
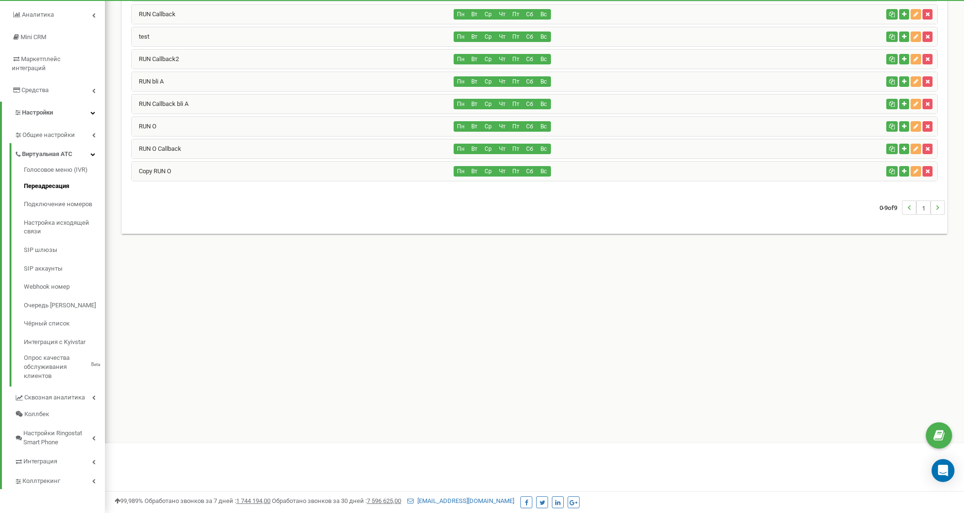
scroll to position [103, 0]
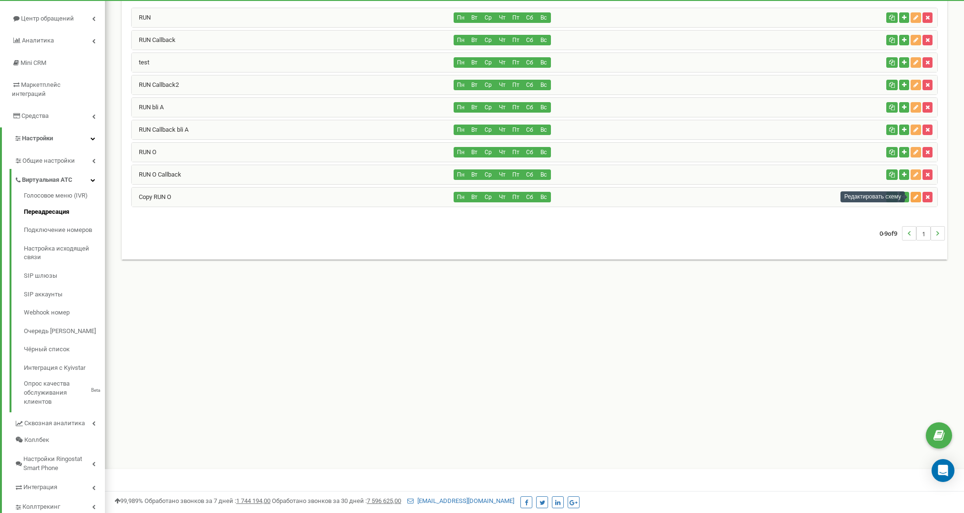
click at [915, 195] on icon "button" at bounding box center [915, 197] width 5 height 6
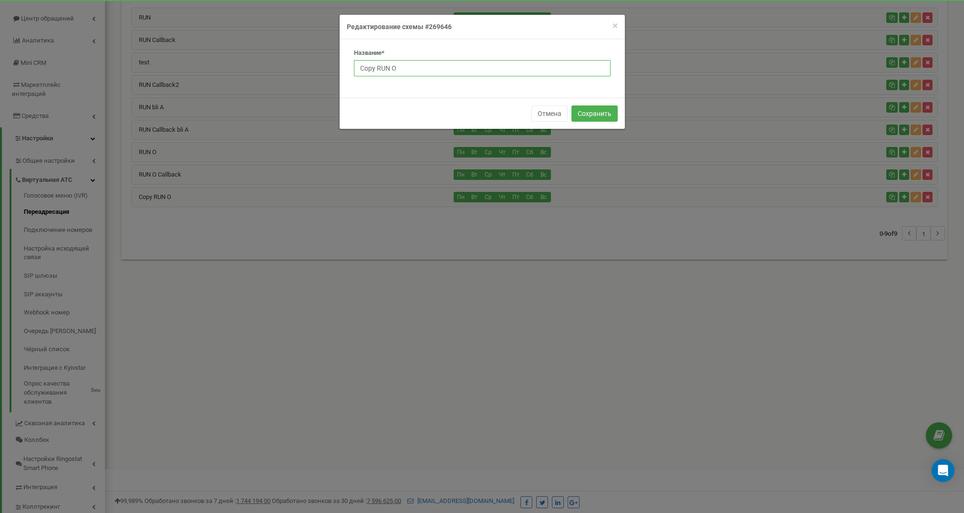
click at [377, 66] on input "Copy RUN O" at bounding box center [482, 68] width 257 height 16
paste input "Callback"
type input "RUN O Callback New"
click at [607, 111] on button "Сохранить" at bounding box center [594, 113] width 46 height 16
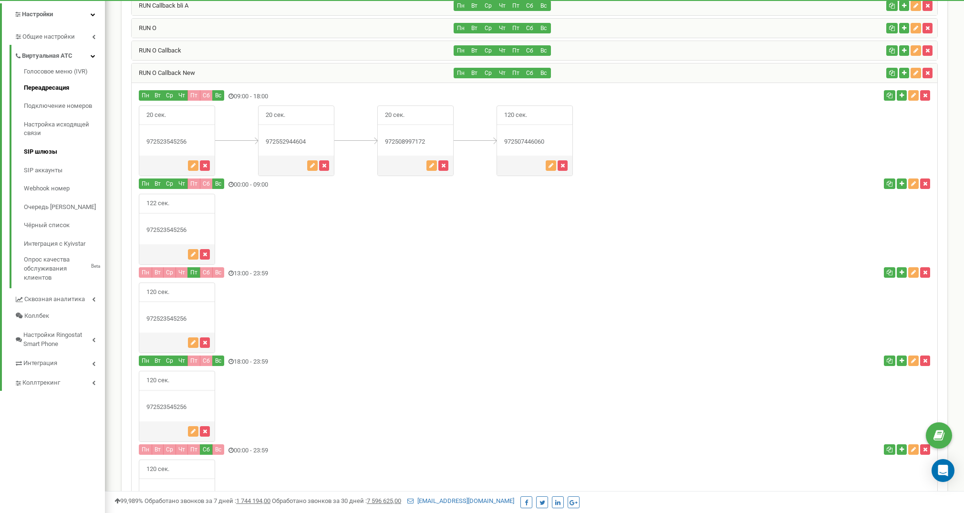
scroll to position [228, 0]
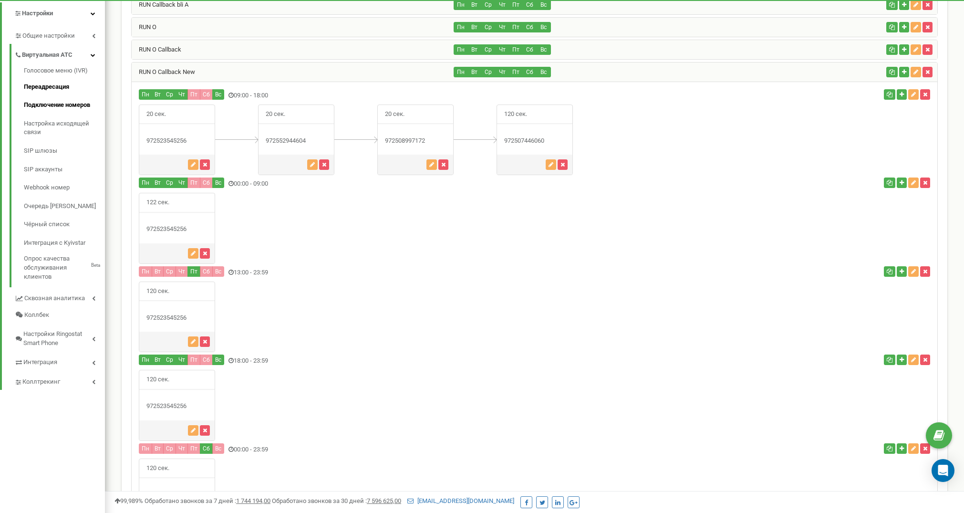
click at [62, 96] on link "Подключение номеров" at bounding box center [64, 105] width 81 height 19
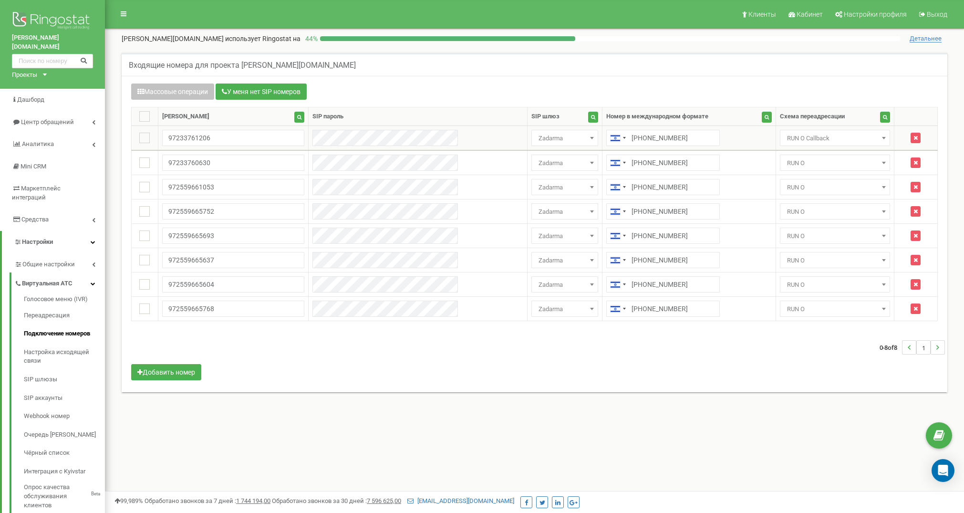
click at [785, 135] on span "RUN O Callback" at bounding box center [834, 138] width 103 height 13
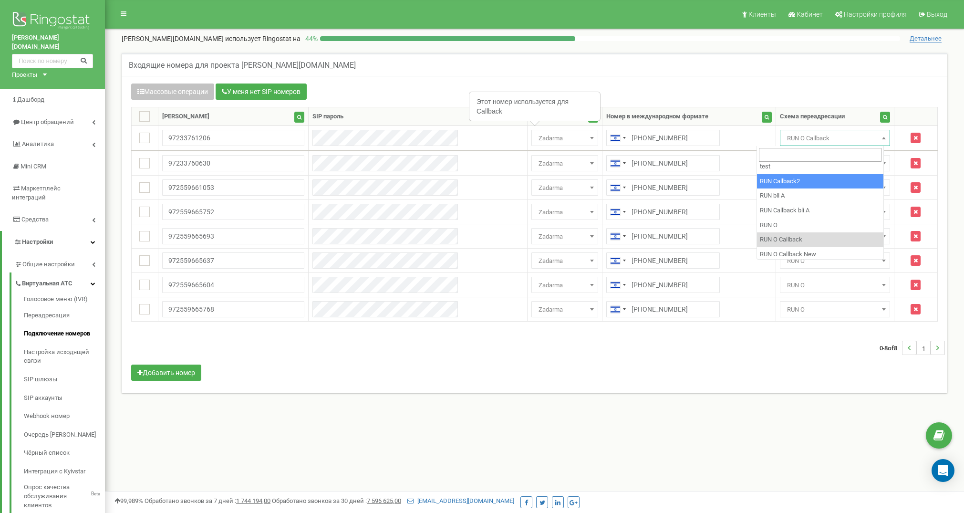
scroll to position [48, 0]
select select "269646"
